Goal: Find specific page/section: Find specific page/section

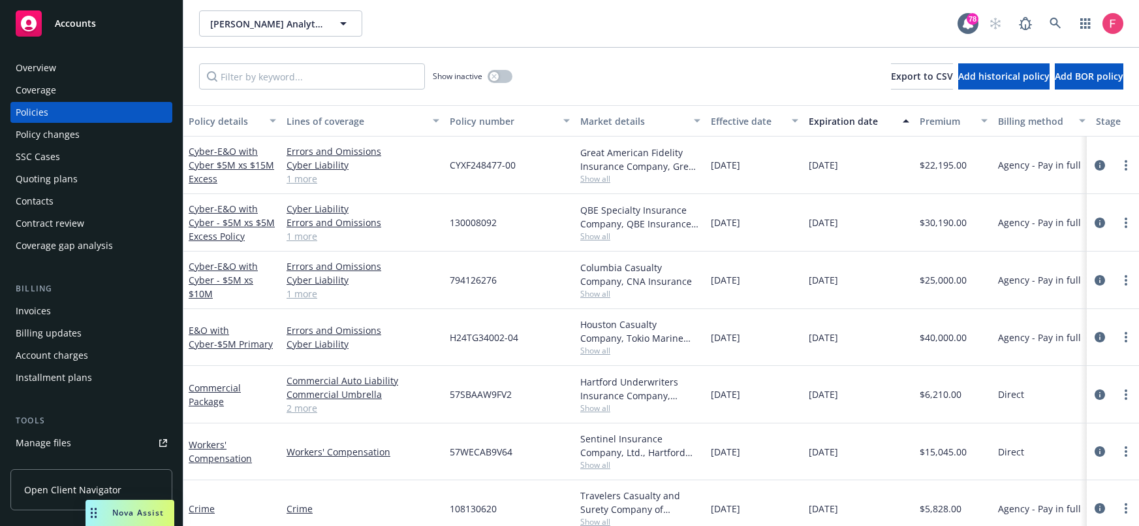
click at [1055, 19] on link at bounding box center [1056, 23] width 26 height 26
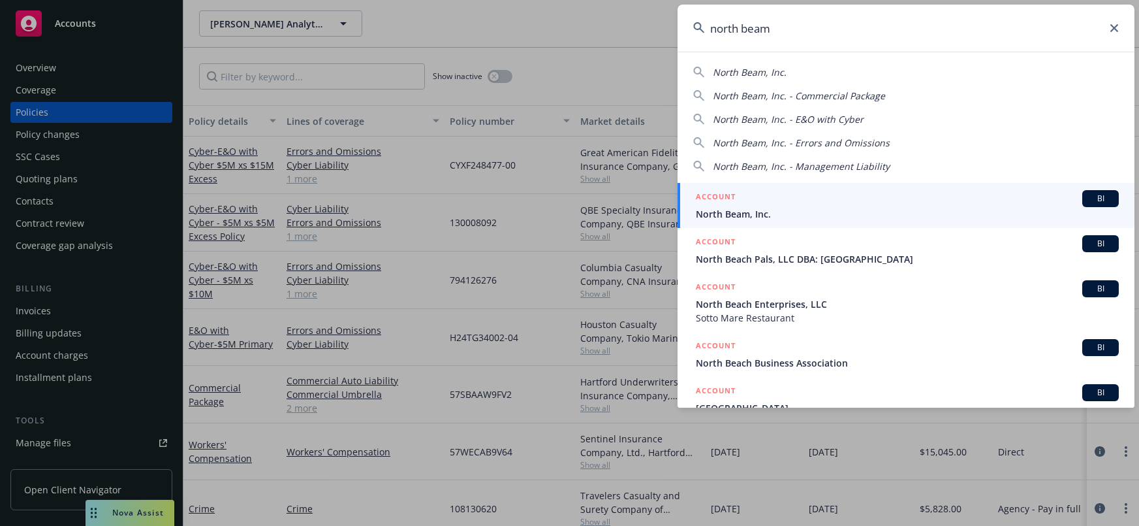
type input "north beam"
click at [835, 207] on span "North Beam, Inc." at bounding box center [907, 214] width 423 height 14
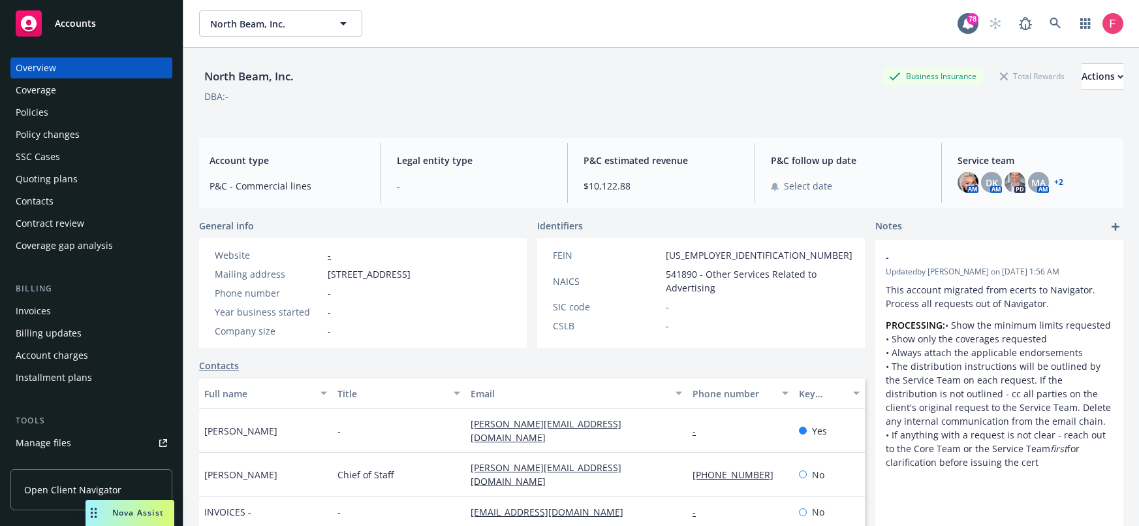
click at [47, 110] on div "Policies" at bounding box center [32, 112] width 33 height 21
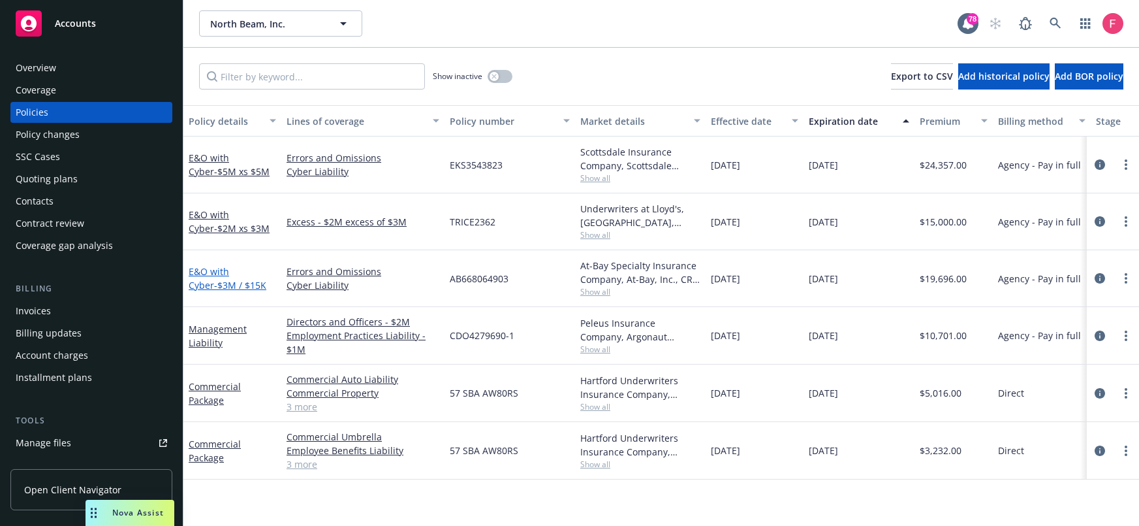
click at [214, 280] on span "- $3M / $15K" at bounding box center [240, 285] width 52 height 12
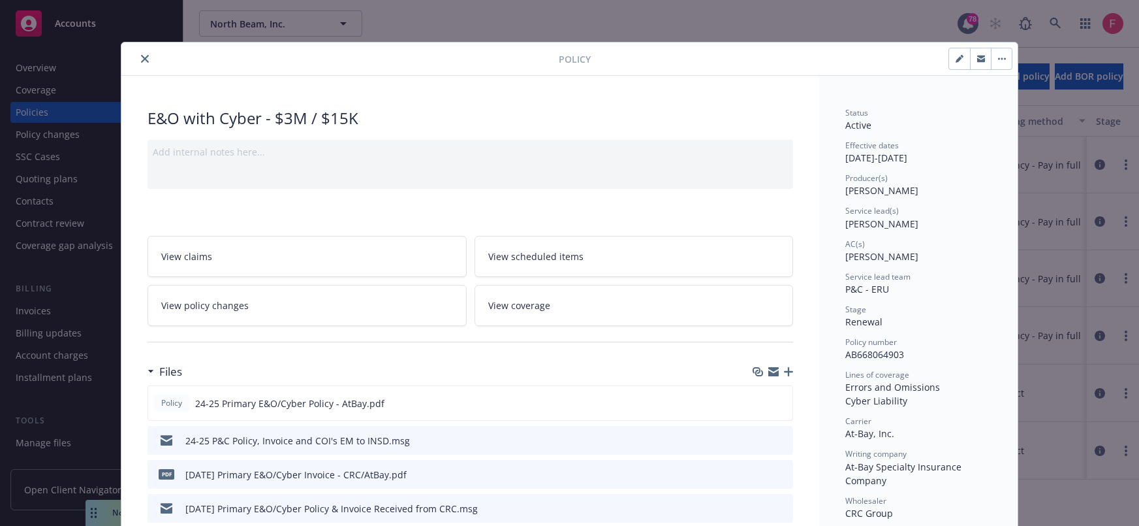
scroll to position [3, 0]
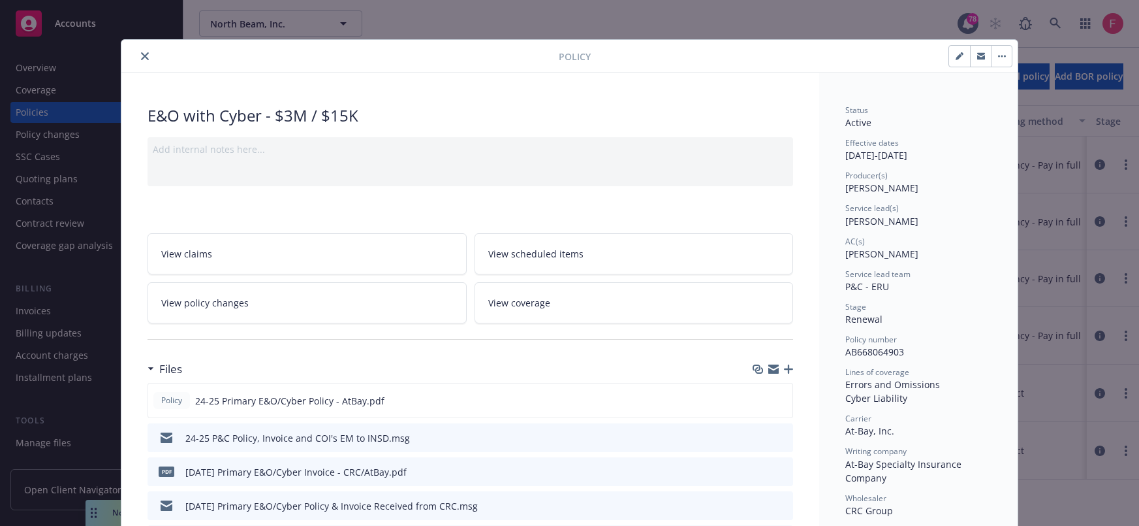
drag, startPoint x: 140, startPoint y: 55, endPoint x: 149, endPoint y: 67, distance: 14.9
click at [141, 55] on icon "close" at bounding box center [145, 56] width 8 height 8
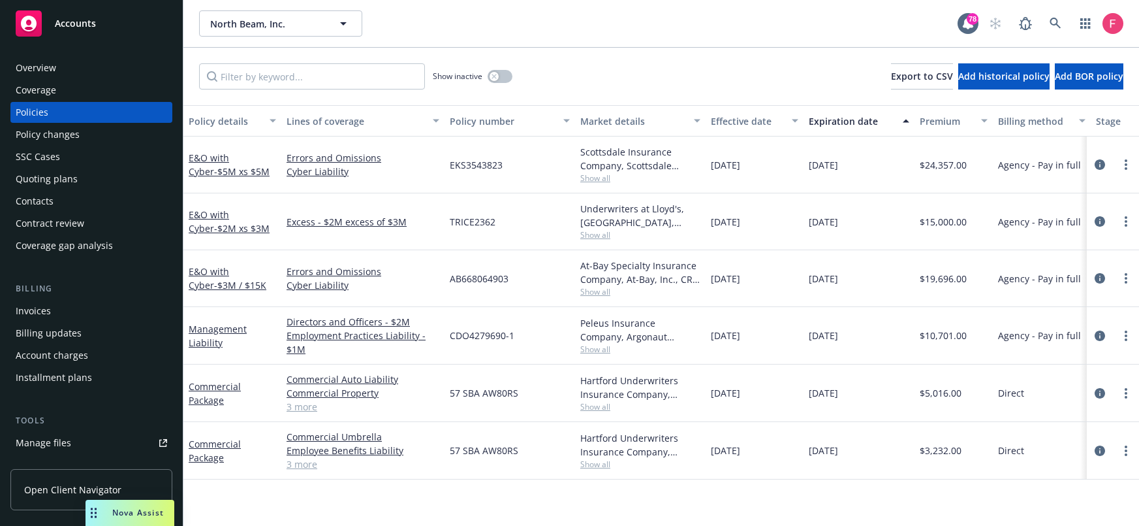
click at [234, 322] on div "Management Liability" at bounding box center [232, 335] width 87 height 27
click at [233, 325] on link "Management Liability" at bounding box center [218, 336] width 58 height 26
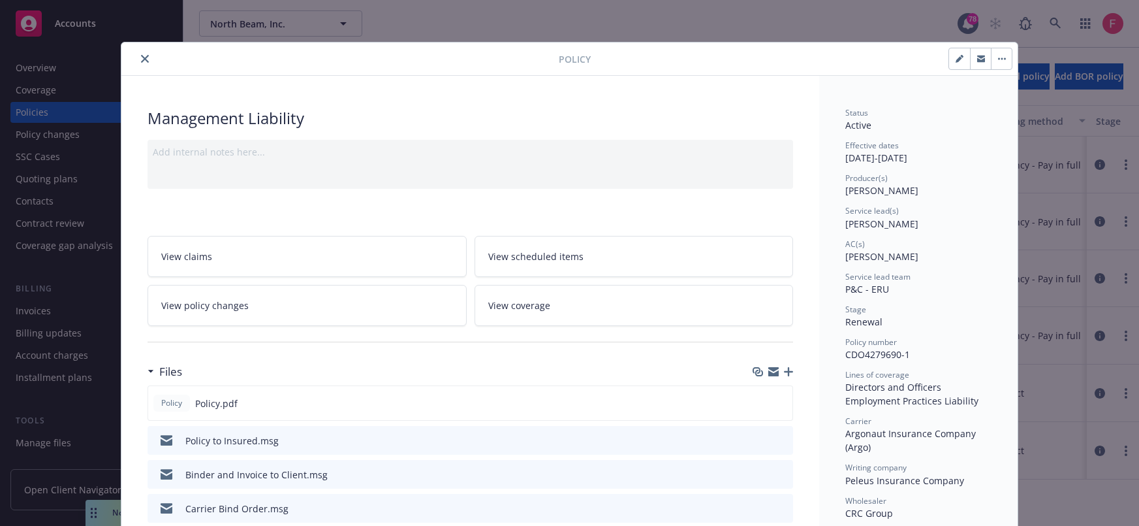
click at [142, 55] on icon "close" at bounding box center [145, 59] width 8 height 8
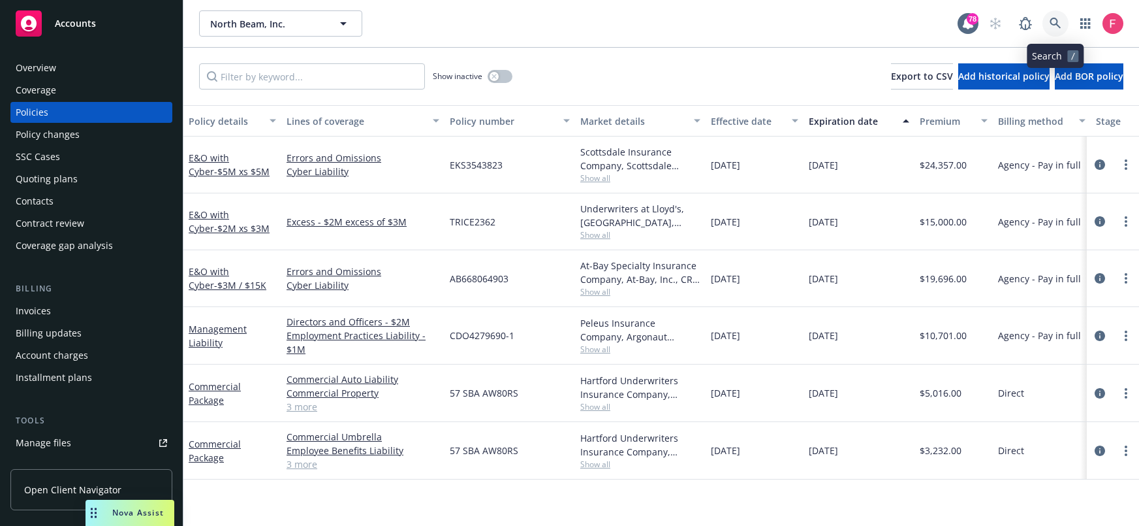
click at [1045, 26] on link at bounding box center [1056, 23] width 26 height 26
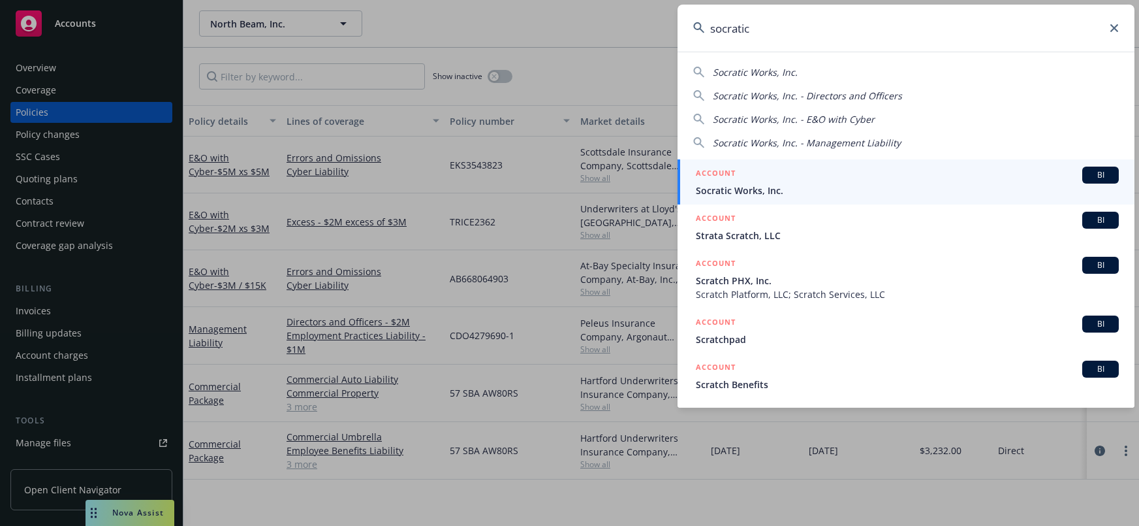
type input "socratic"
click at [813, 167] on div "ACCOUNT BI" at bounding box center [907, 174] width 423 height 17
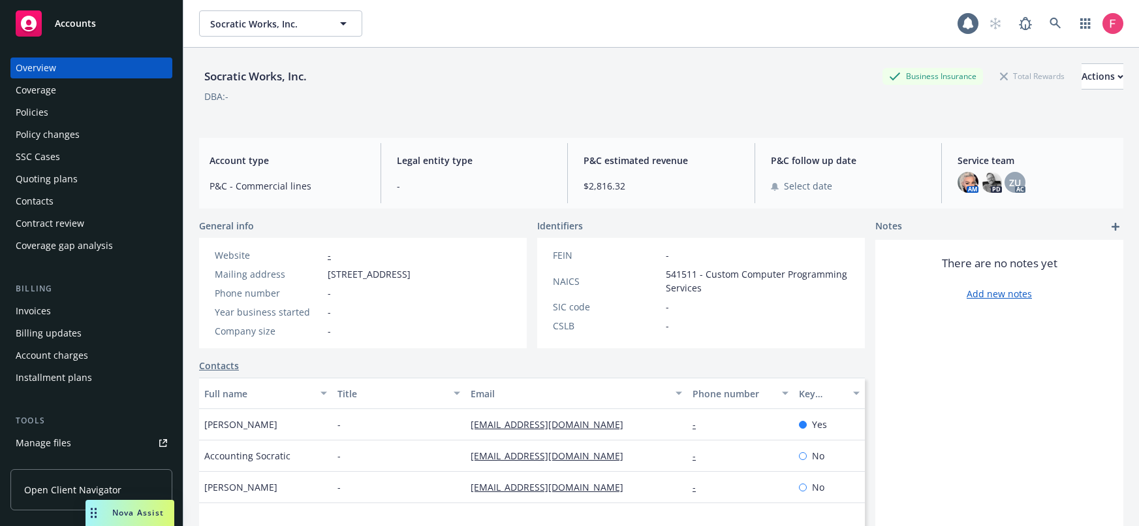
click at [119, 114] on div "Policies" at bounding box center [91, 112] width 151 height 21
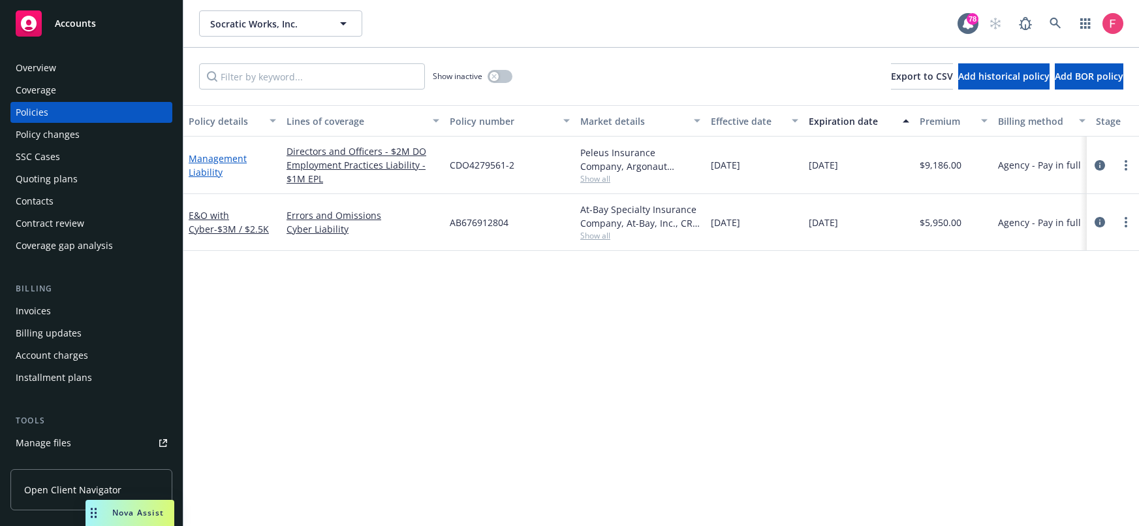
click at [218, 165] on link "Management Liability" at bounding box center [218, 165] width 58 height 26
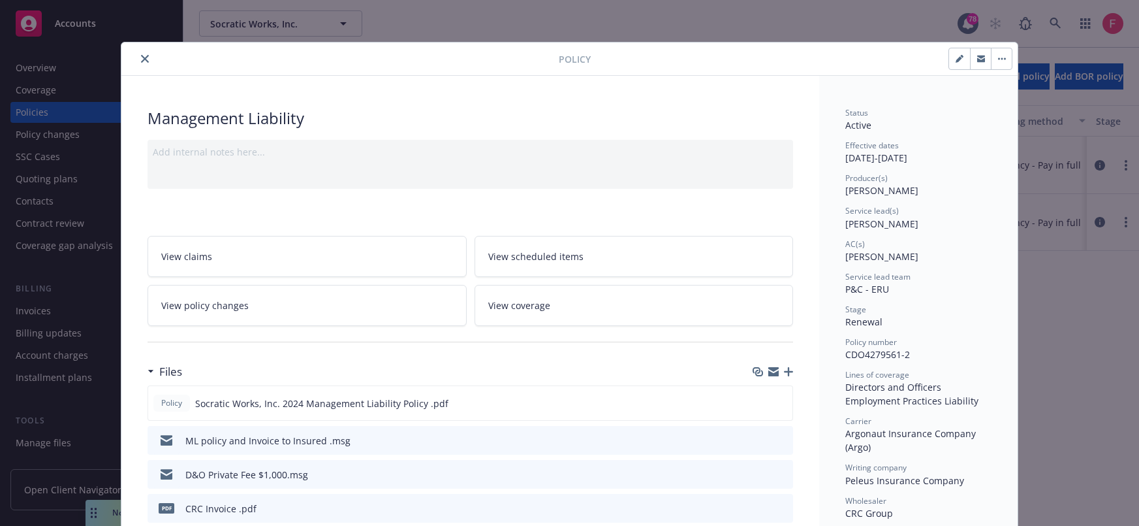
click at [1052, 289] on div "Policy Management Liability Add internal notes here... View claims View schedul…" at bounding box center [569, 263] width 1139 height 526
click at [144, 59] on button "close" at bounding box center [145, 59] width 16 height 16
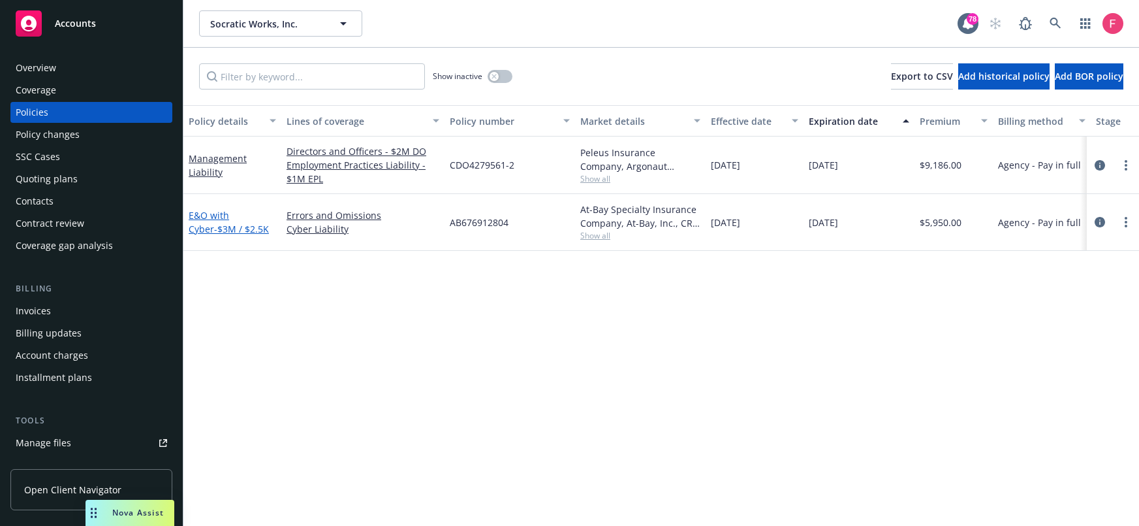
click at [205, 221] on link "E&O with Cyber - $3M / $2.5K" at bounding box center [229, 222] width 80 height 26
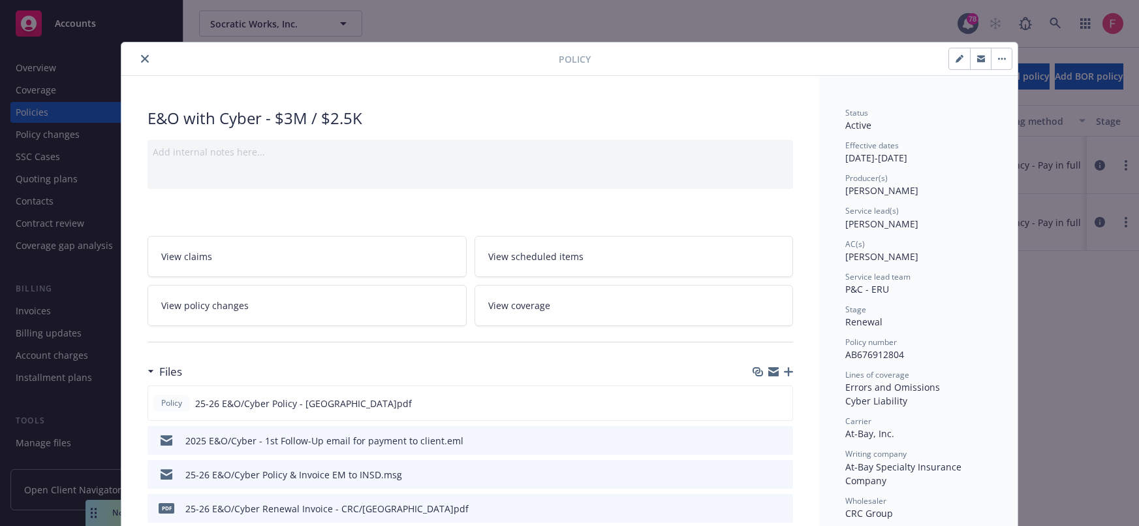
click at [128, 52] on div at bounding box center [343, 59] width 432 height 16
click at [137, 55] on button "close" at bounding box center [145, 59] width 16 height 16
